Goal: Transaction & Acquisition: Purchase product/service

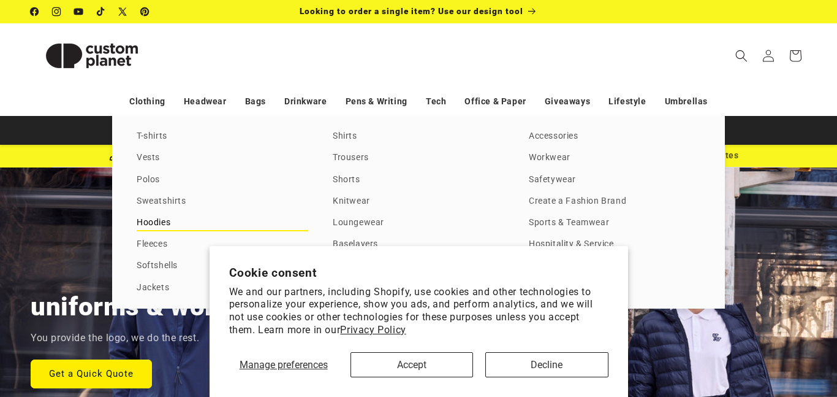
click at [164, 224] on link "Hoodies" at bounding box center [223, 223] width 172 height 17
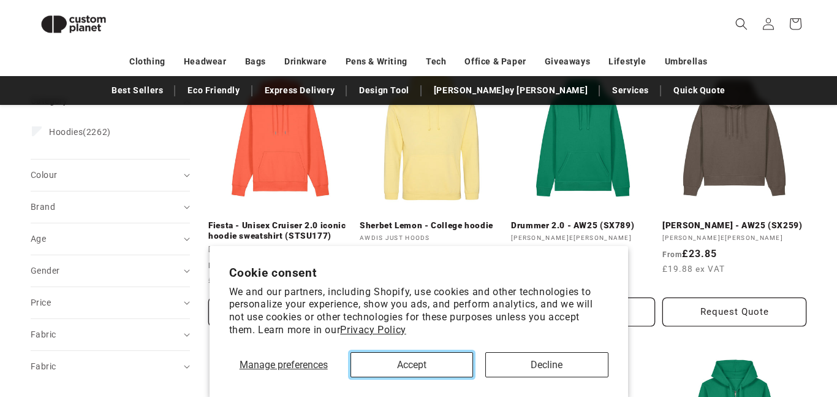
click at [406, 362] on button "Accept" at bounding box center [412, 364] width 123 height 25
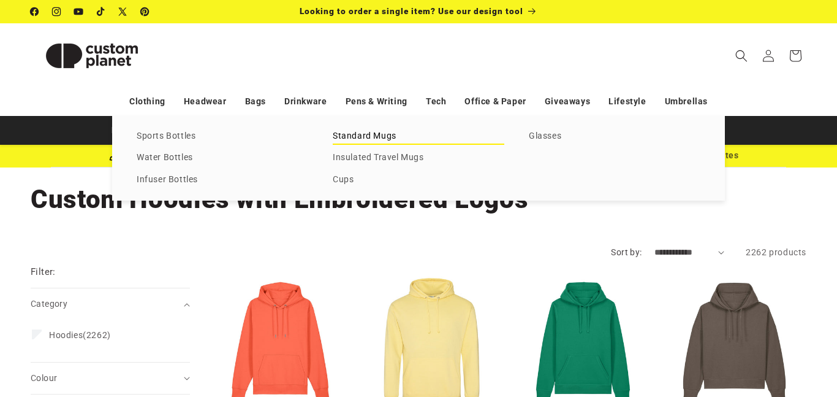
click at [377, 137] on link "Standard Mugs" at bounding box center [419, 136] width 172 height 17
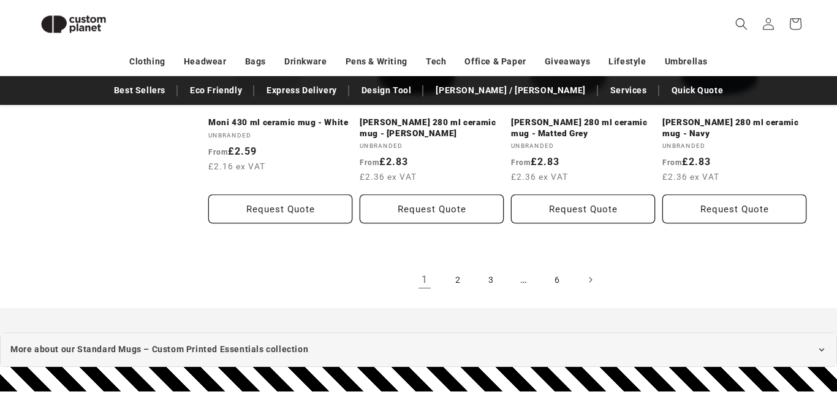
scroll to position [1406, 0]
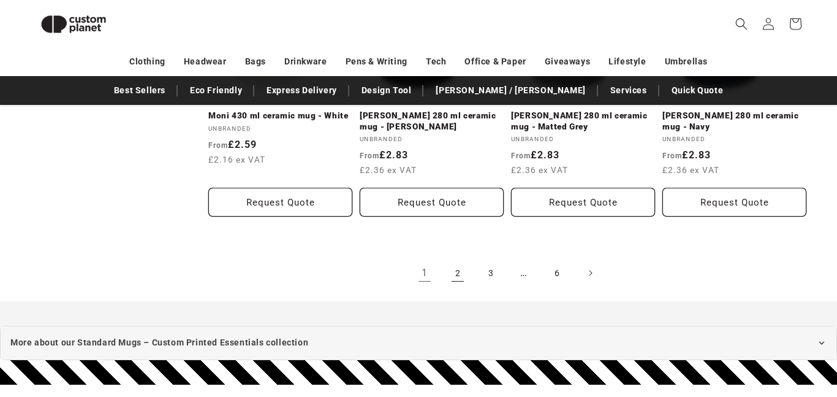
click at [457, 277] on link "2" at bounding box center [457, 272] width 27 height 27
